Goal: Task Accomplishment & Management: Complete application form

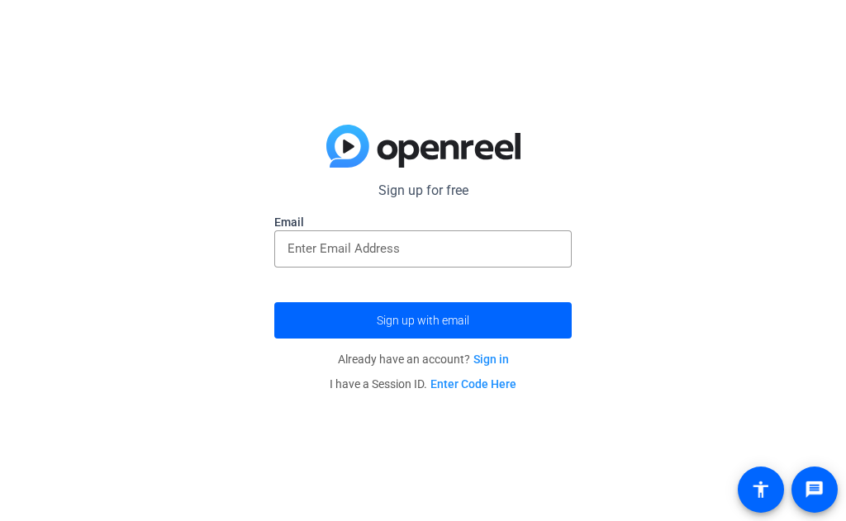
click at [771, 155] on div "Sign up for free Email Sign up with email Already have an account? Sign in I ha…" at bounding box center [423, 260] width 846 height 521
click at [548, 252] on input "email" at bounding box center [423, 249] width 271 height 20
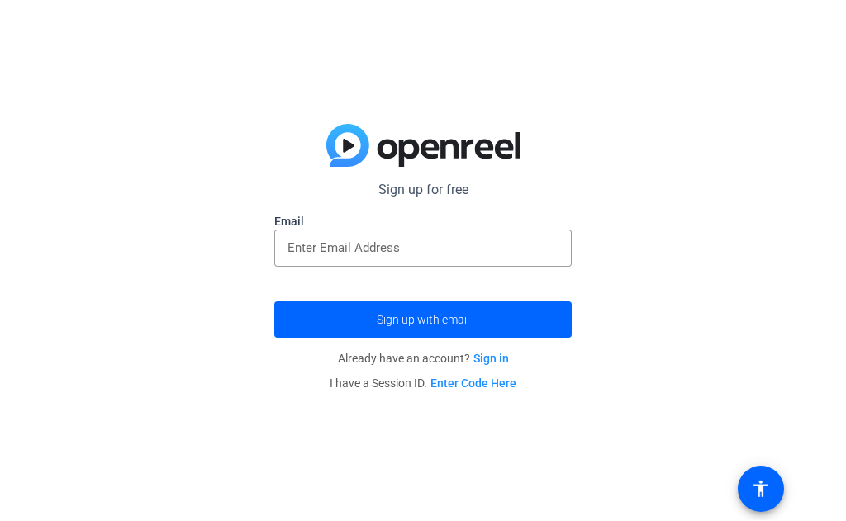
click at [480, 242] on input "email" at bounding box center [423, 249] width 271 height 20
click at [523, 242] on input "email" at bounding box center [423, 249] width 271 height 20
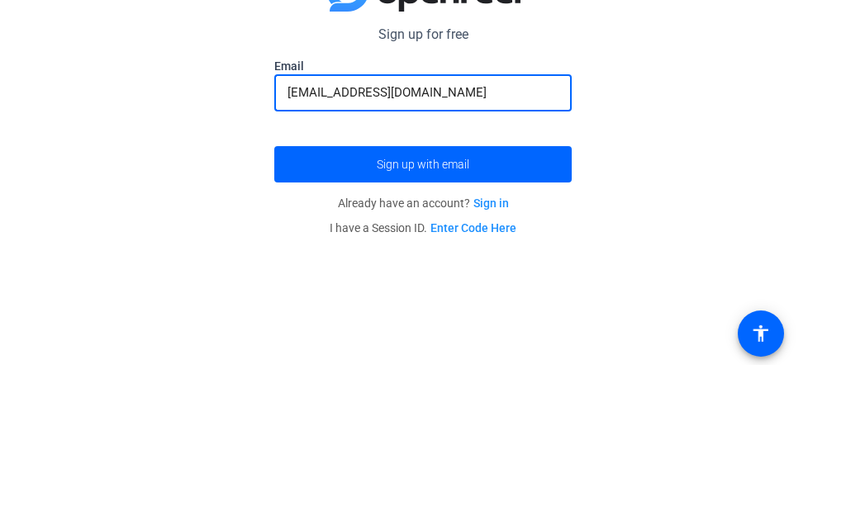
type input "[EMAIL_ADDRESS][DOMAIN_NAME]"
click at [306, 301] on span "submit" at bounding box center [423, 321] width 298 height 40
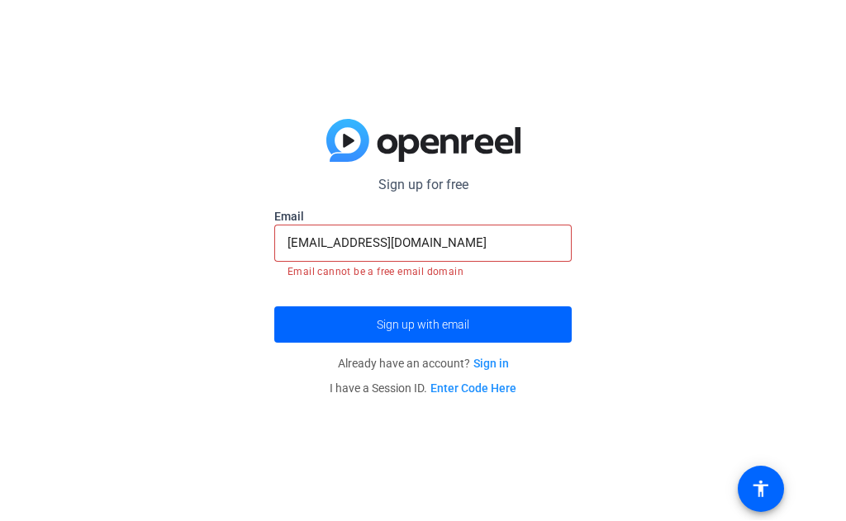
click at [565, 309] on span "submit" at bounding box center [423, 326] width 298 height 40
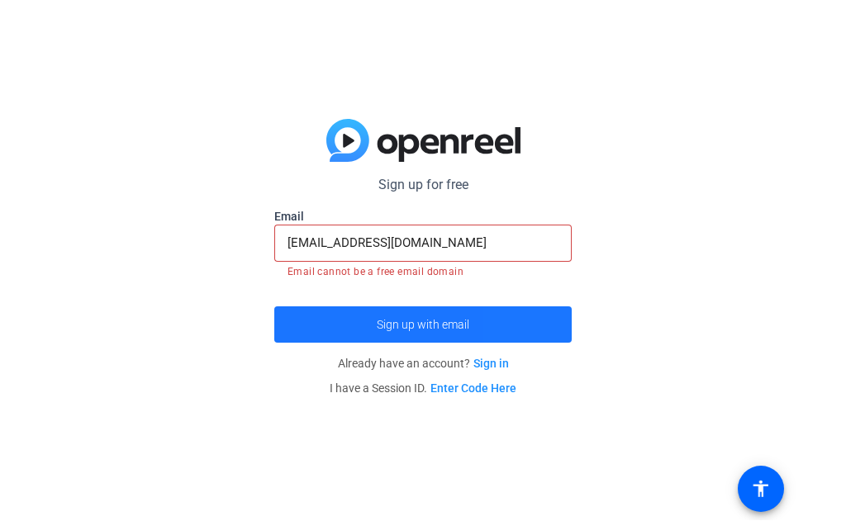
click at [564, 313] on span "submit" at bounding box center [423, 326] width 298 height 40
click at [564, 315] on span "submit" at bounding box center [423, 326] width 298 height 40
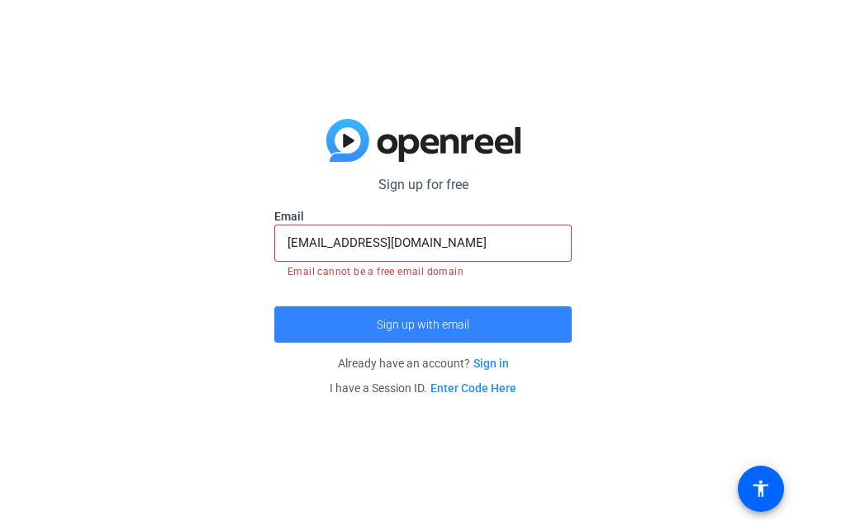
click at [564, 315] on span "submit" at bounding box center [423, 326] width 298 height 40
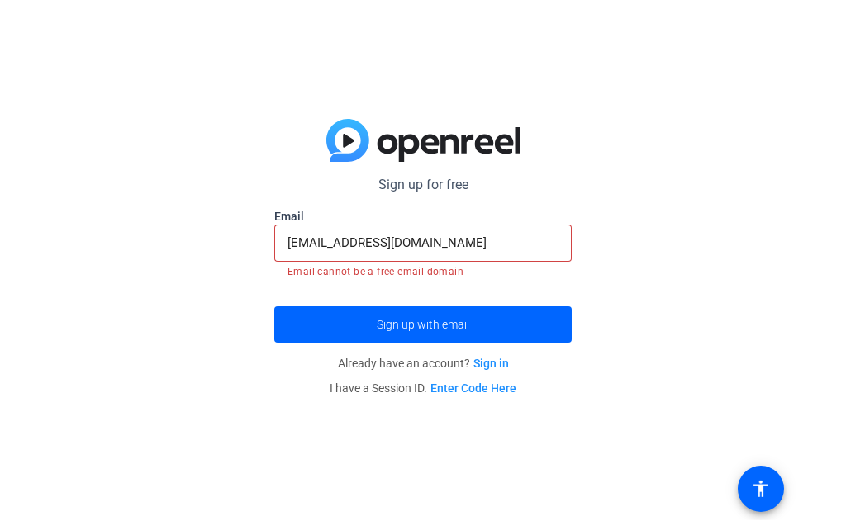
click at [562, 314] on span "submit" at bounding box center [423, 326] width 298 height 40
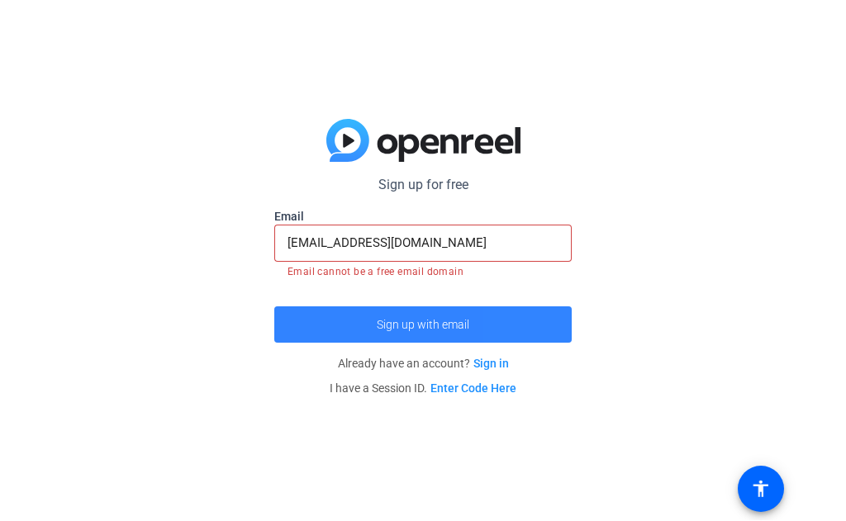
click at [566, 313] on span "submit" at bounding box center [423, 326] width 298 height 40
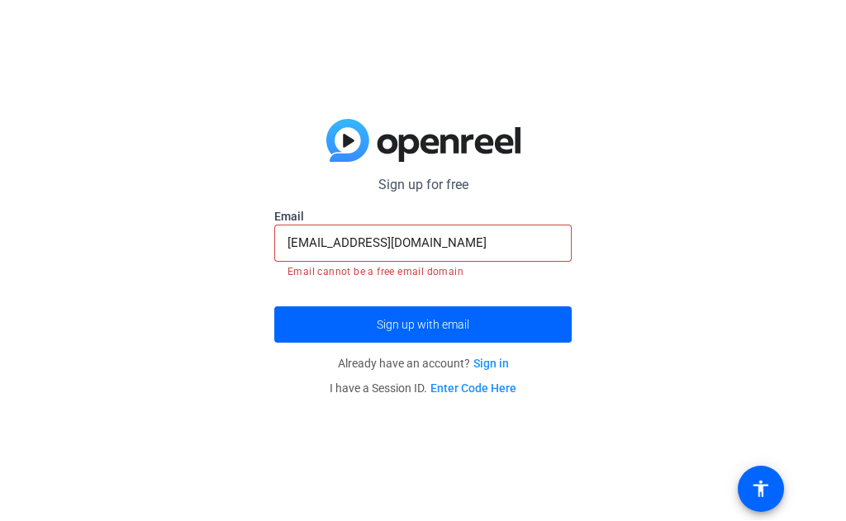
click at [566, 313] on span "submit" at bounding box center [423, 326] width 298 height 40
click at [564, 319] on span "submit" at bounding box center [423, 326] width 298 height 40
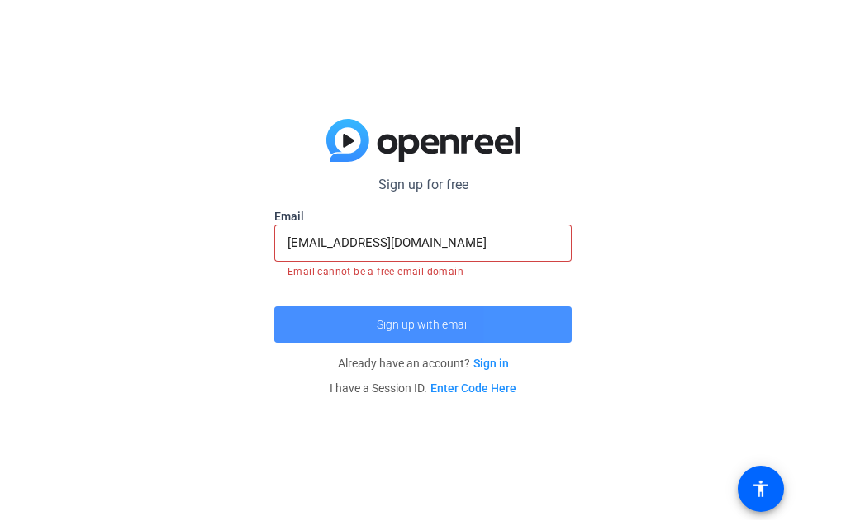
click at [564, 319] on span "submit" at bounding box center [423, 326] width 298 height 40
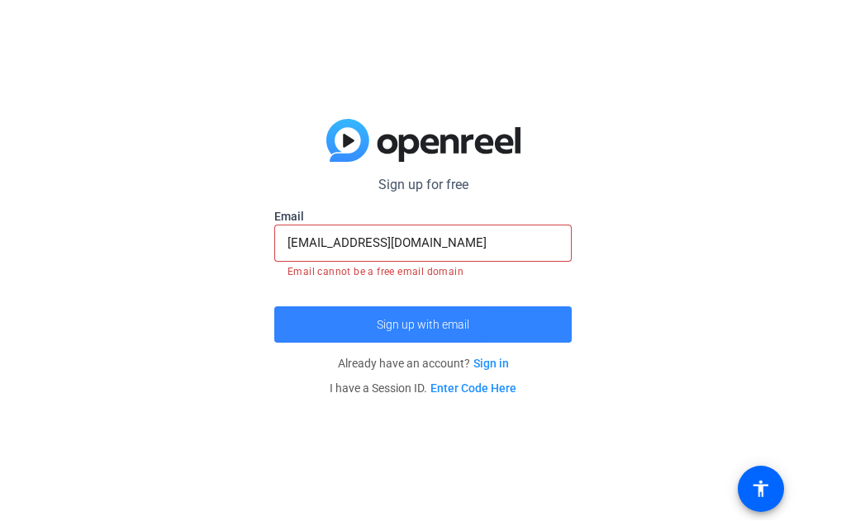
click at [564, 319] on span "submit" at bounding box center [423, 326] width 298 height 40
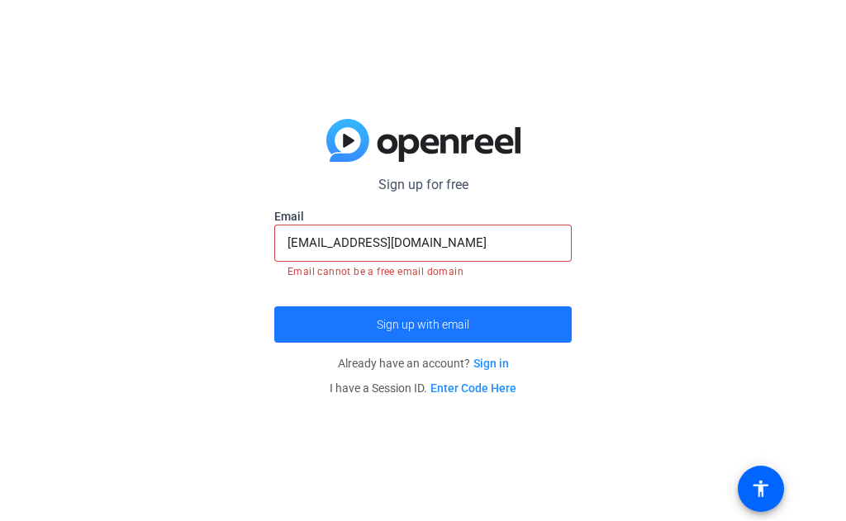
click at [564, 319] on span "submit" at bounding box center [423, 326] width 298 height 40
click at [565, 315] on span "submit" at bounding box center [423, 326] width 298 height 40
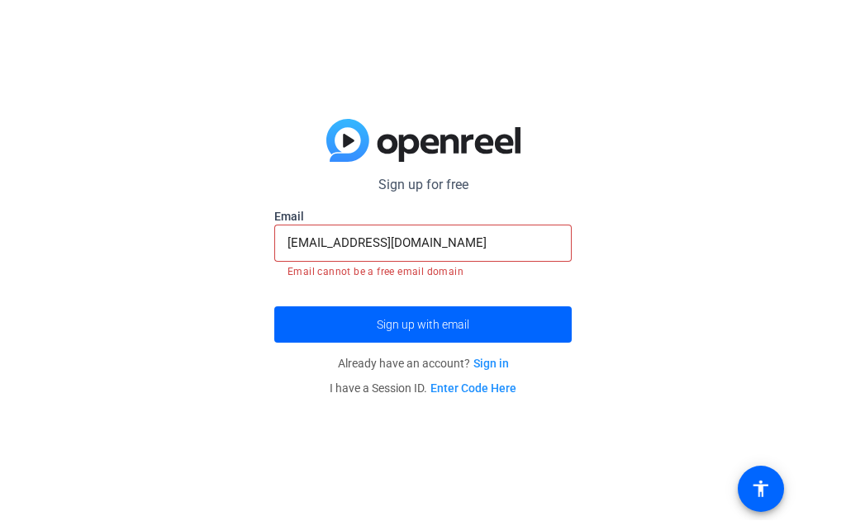
click at [566, 316] on span "submit" at bounding box center [423, 326] width 298 height 40
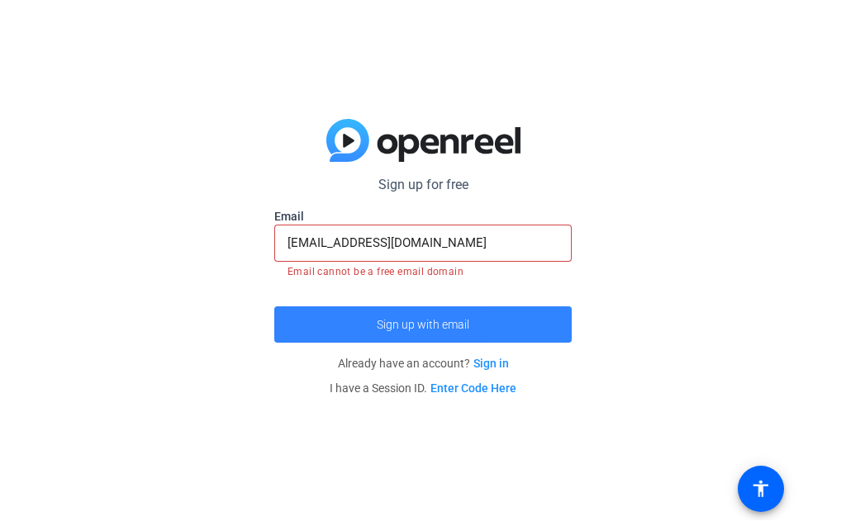
click at [566, 316] on span "submit" at bounding box center [423, 326] width 298 height 40
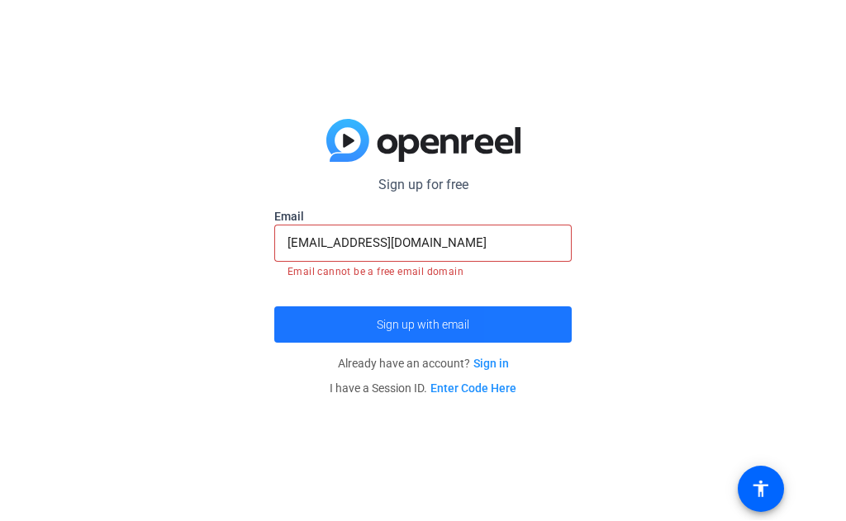
click at [569, 320] on span "submit" at bounding box center [423, 326] width 298 height 40
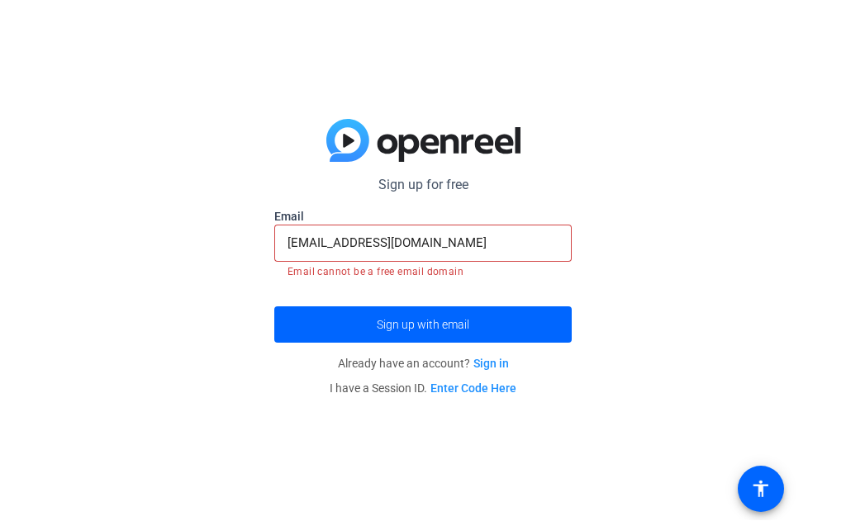
click at [551, 321] on span "submit" at bounding box center [423, 326] width 298 height 40
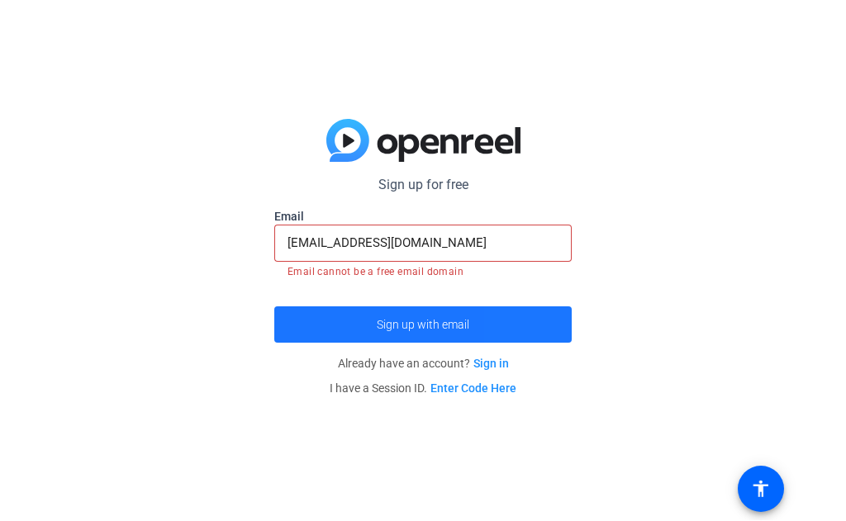
click at [551, 323] on span "submit" at bounding box center [423, 326] width 298 height 40
click at [550, 321] on span "submit" at bounding box center [423, 326] width 298 height 40
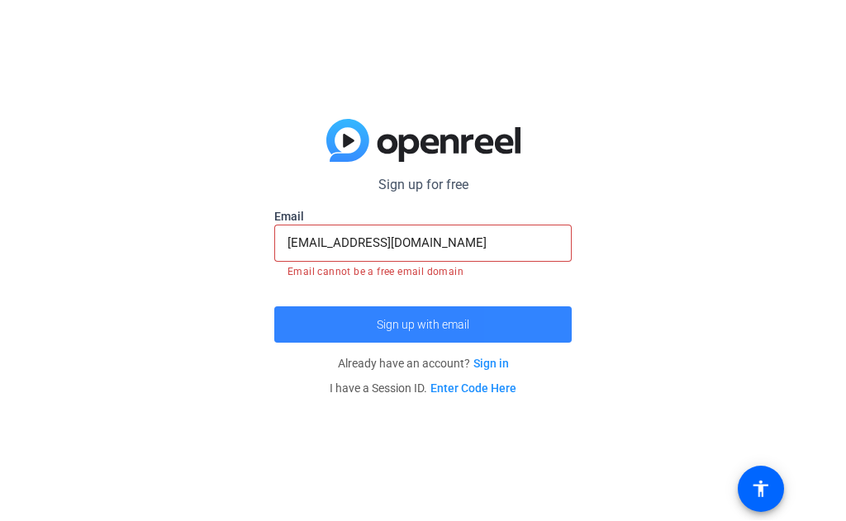
click at [554, 319] on span "submit" at bounding box center [423, 326] width 298 height 40
click at [555, 320] on span "submit" at bounding box center [423, 326] width 298 height 40
click at [555, 318] on span "submit" at bounding box center [423, 326] width 298 height 40
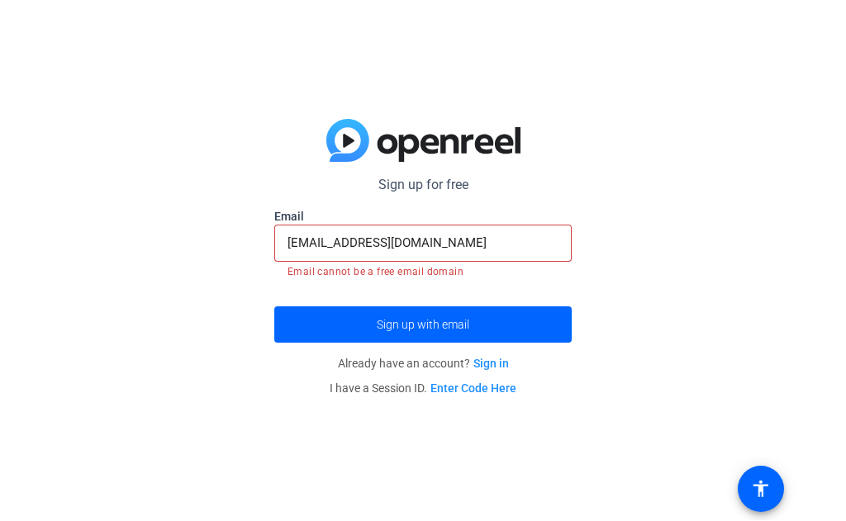
click at [552, 318] on span "submit" at bounding box center [423, 326] width 298 height 40
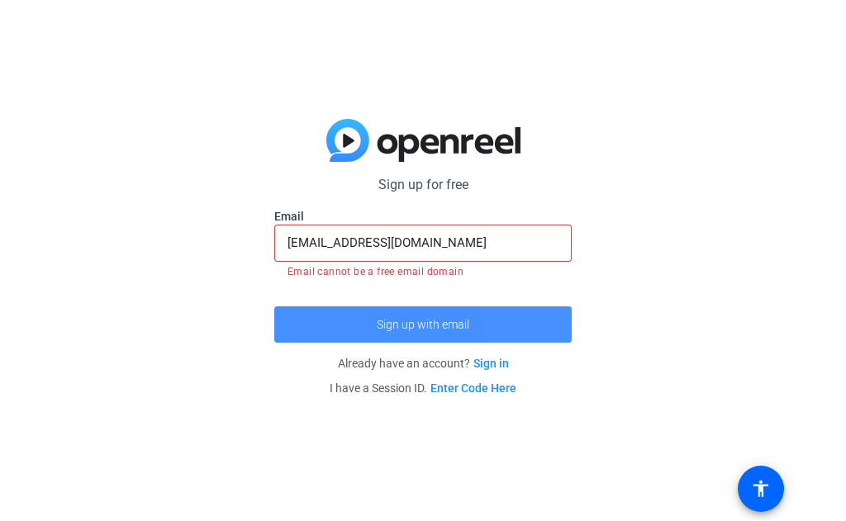
click at [554, 320] on span "submit" at bounding box center [423, 326] width 298 height 40
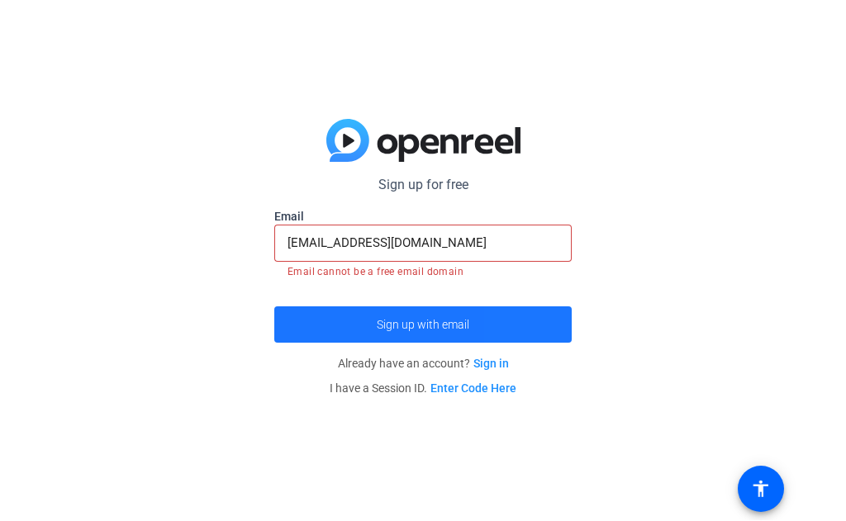
click at [555, 319] on span "submit" at bounding box center [423, 326] width 298 height 40
click at [556, 321] on span "submit" at bounding box center [423, 326] width 298 height 40
click at [558, 320] on span "submit" at bounding box center [423, 326] width 298 height 40
click at [556, 323] on span "submit" at bounding box center [423, 326] width 298 height 40
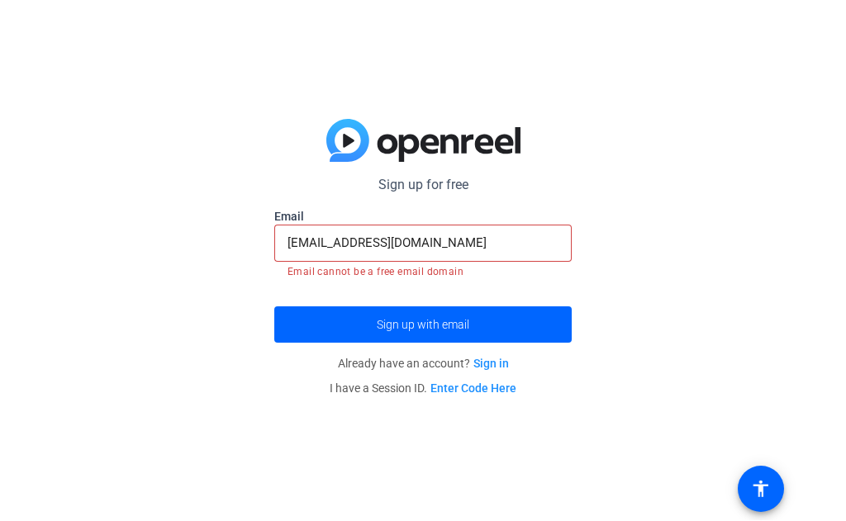
click at [555, 326] on span "submit" at bounding box center [423, 326] width 298 height 40
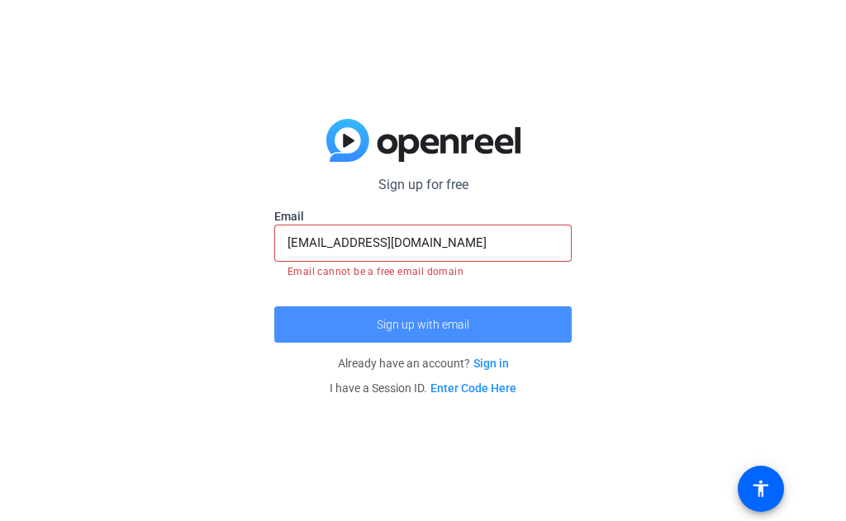
click at [555, 326] on span "submit" at bounding box center [423, 326] width 298 height 40
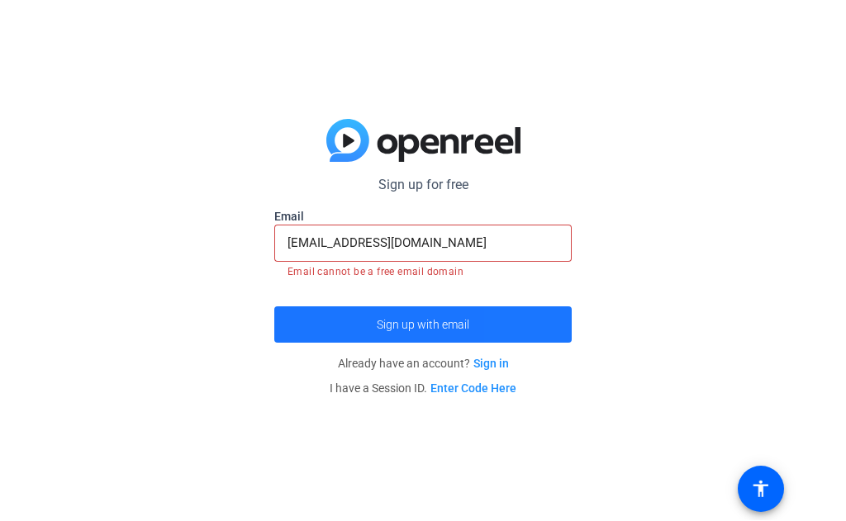
click at [554, 325] on span "submit" at bounding box center [423, 326] width 298 height 40
click at [557, 322] on span "submit" at bounding box center [423, 326] width 298 height 40
click at [552, 321] on span "submit" at bounding box center [423, 326] width 298 height 40
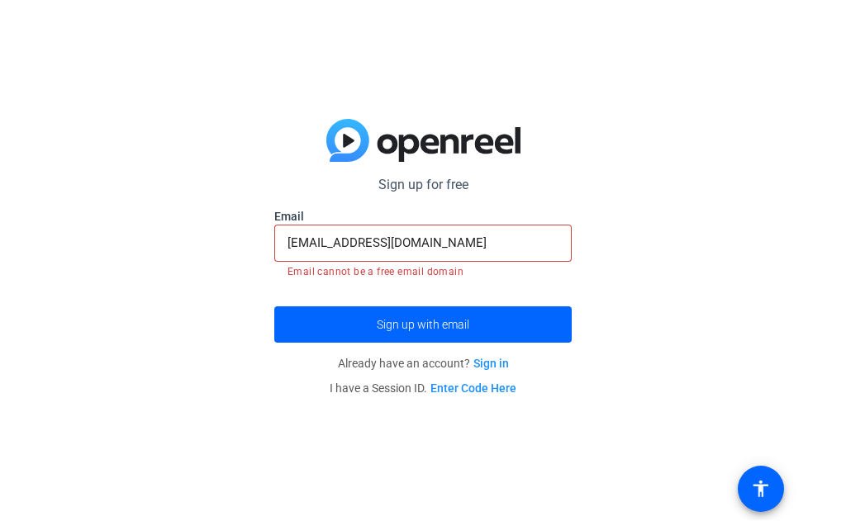
click at [541, 250] on input "[EMAIL_ADDRESS][DOMAIN_NAME]" at bounding box center [423, 244] width 271 height 20
